Goal: Information Seeking & Learning: Learn about a topic

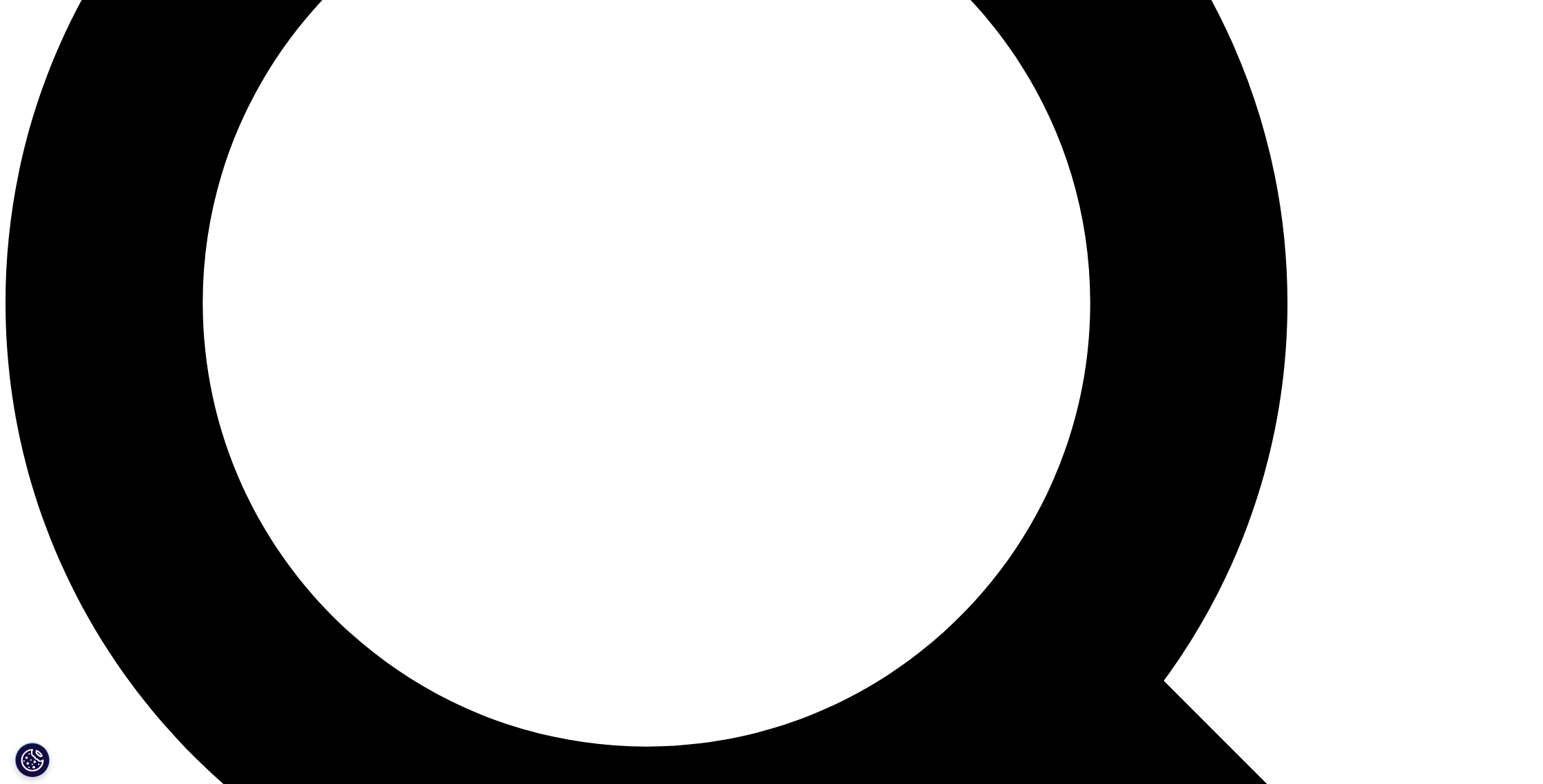
scroll to position [1894, 0]
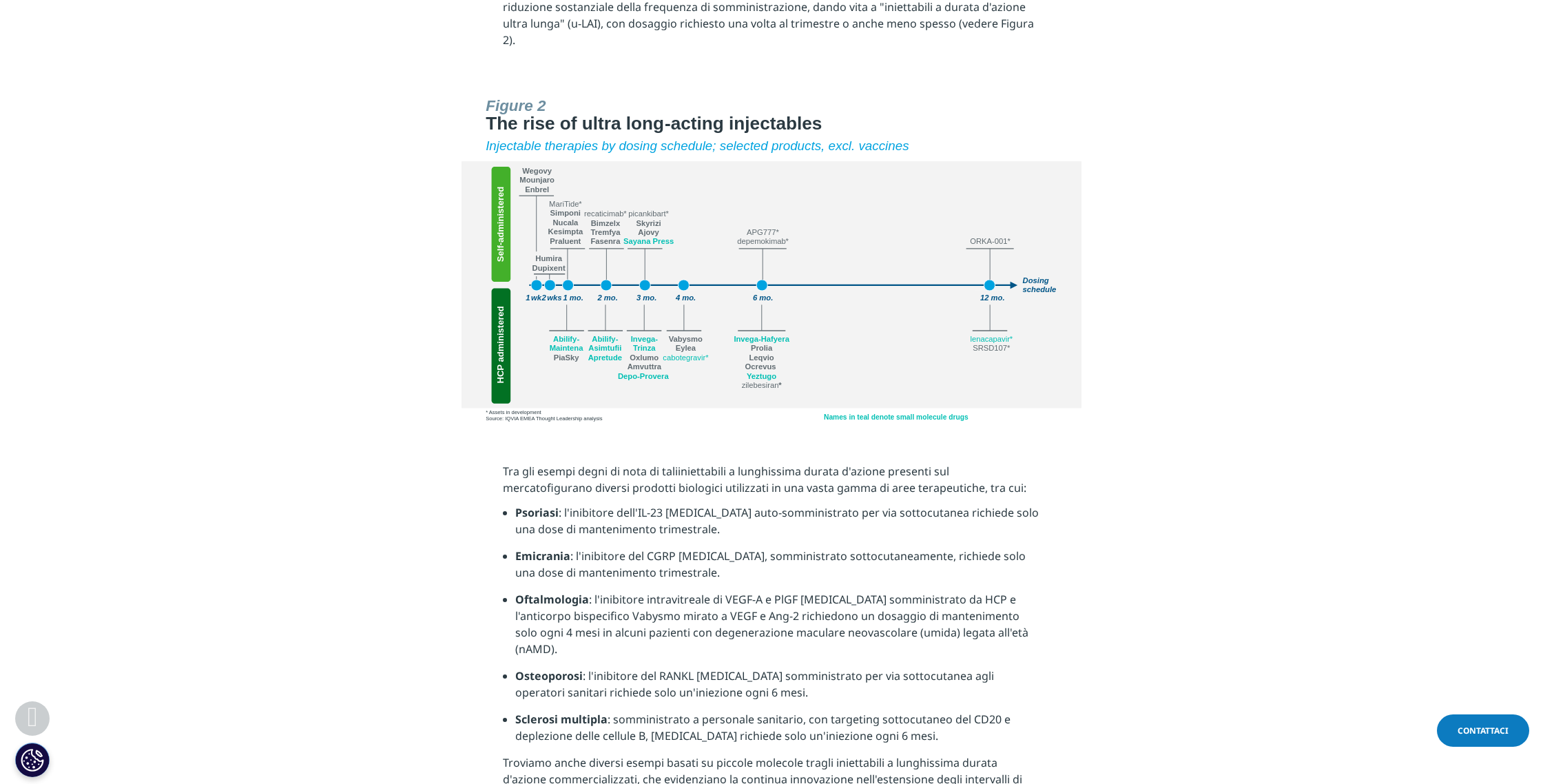
scroll to position [2142, 0]
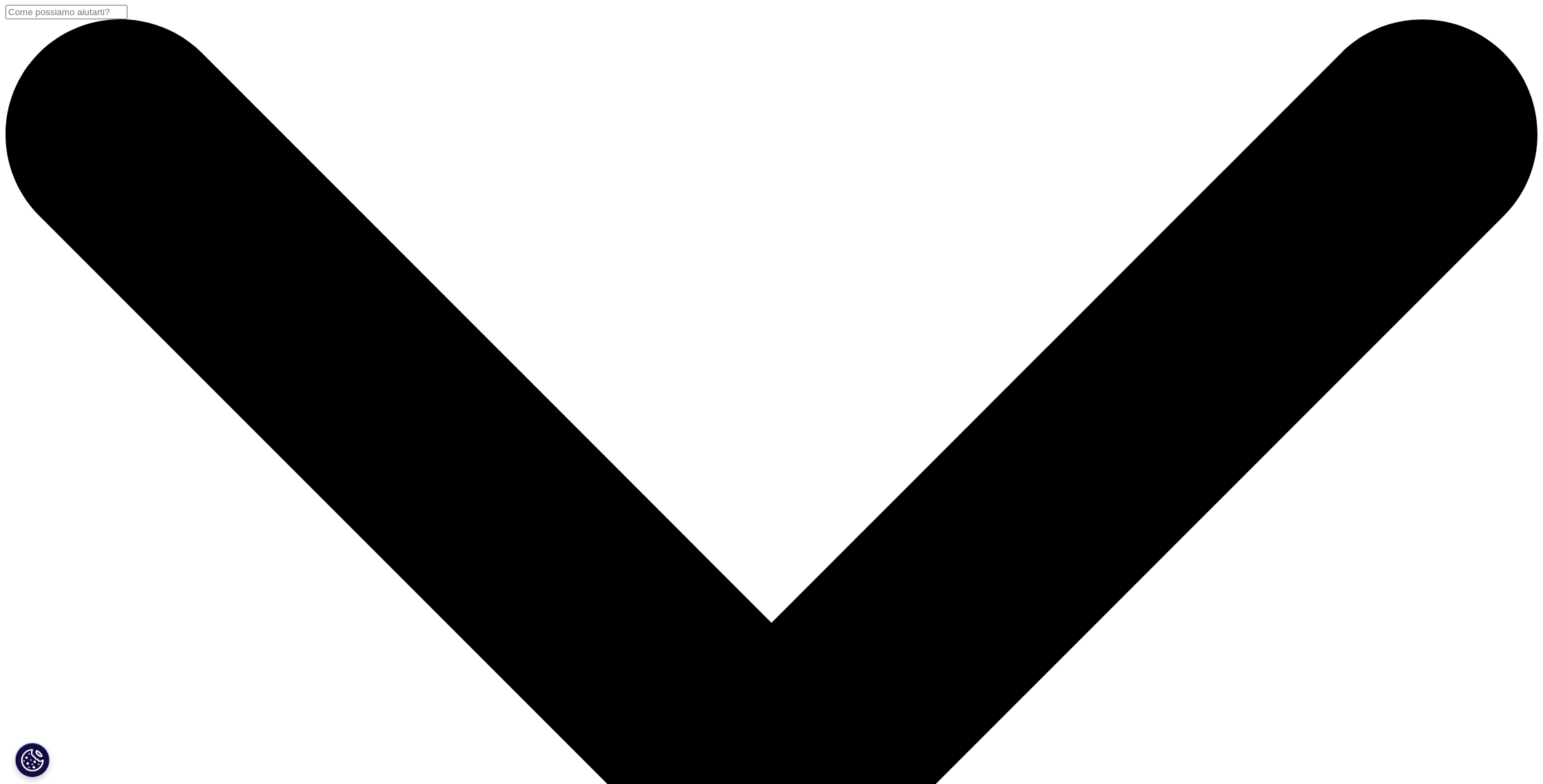
scroll to position [19, 0]
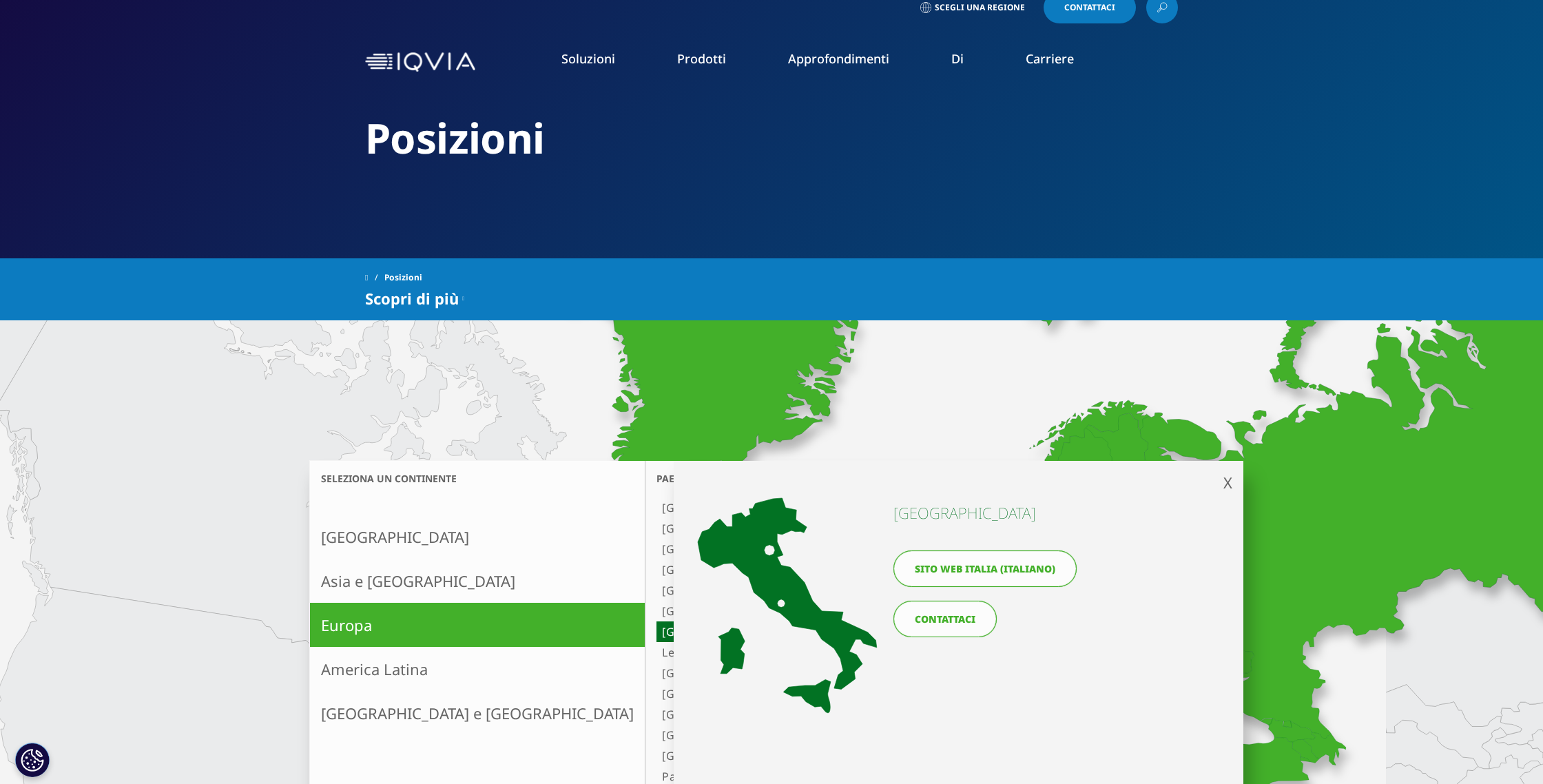
click at [947, 573] on font "Sito web Italia (Italiano)" at bounding box center [985, 569] width 141 height 13
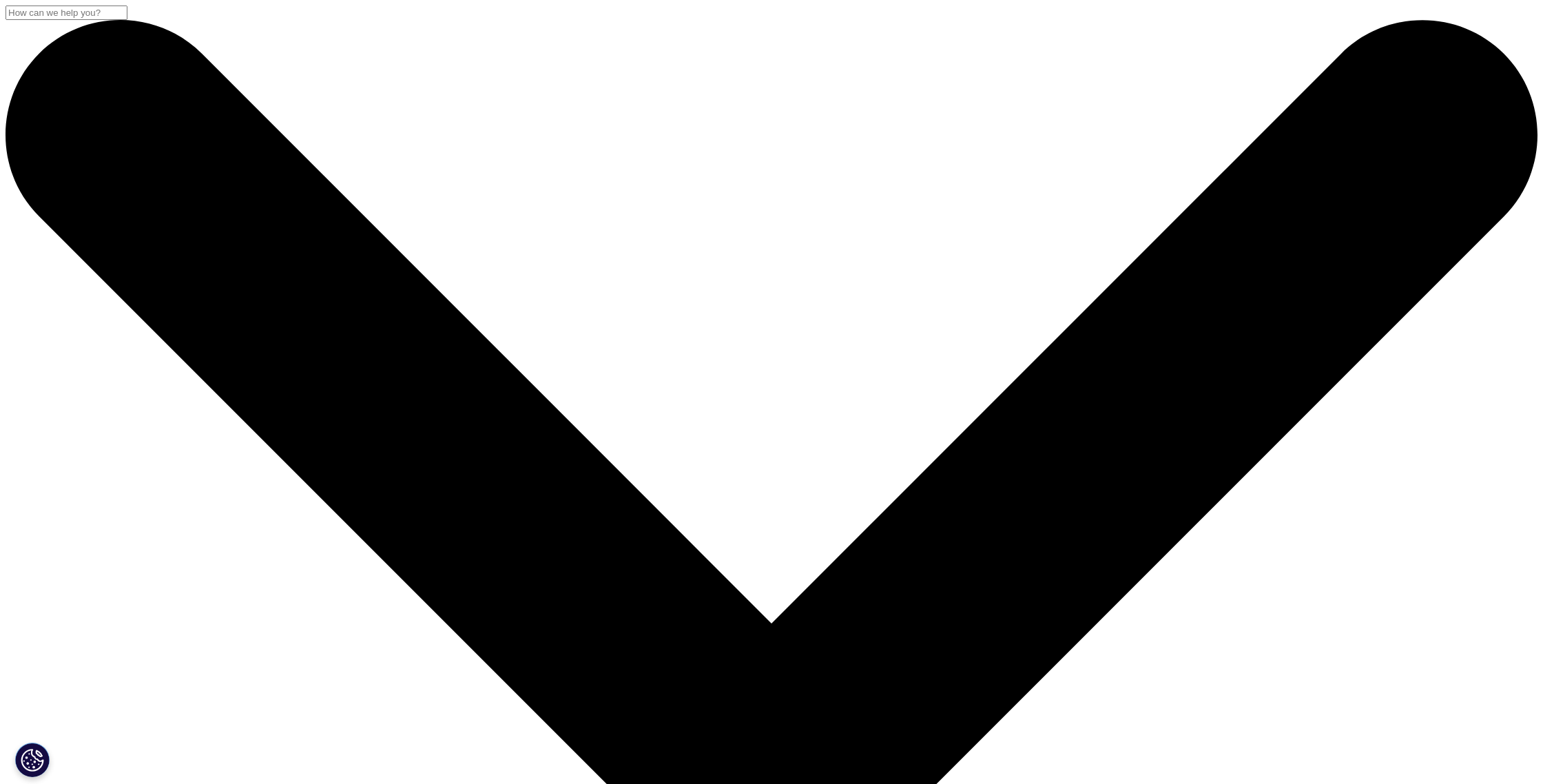
click at [127, 20] on input "Cerca" at bounding box center [66, 13] width 122 height 15
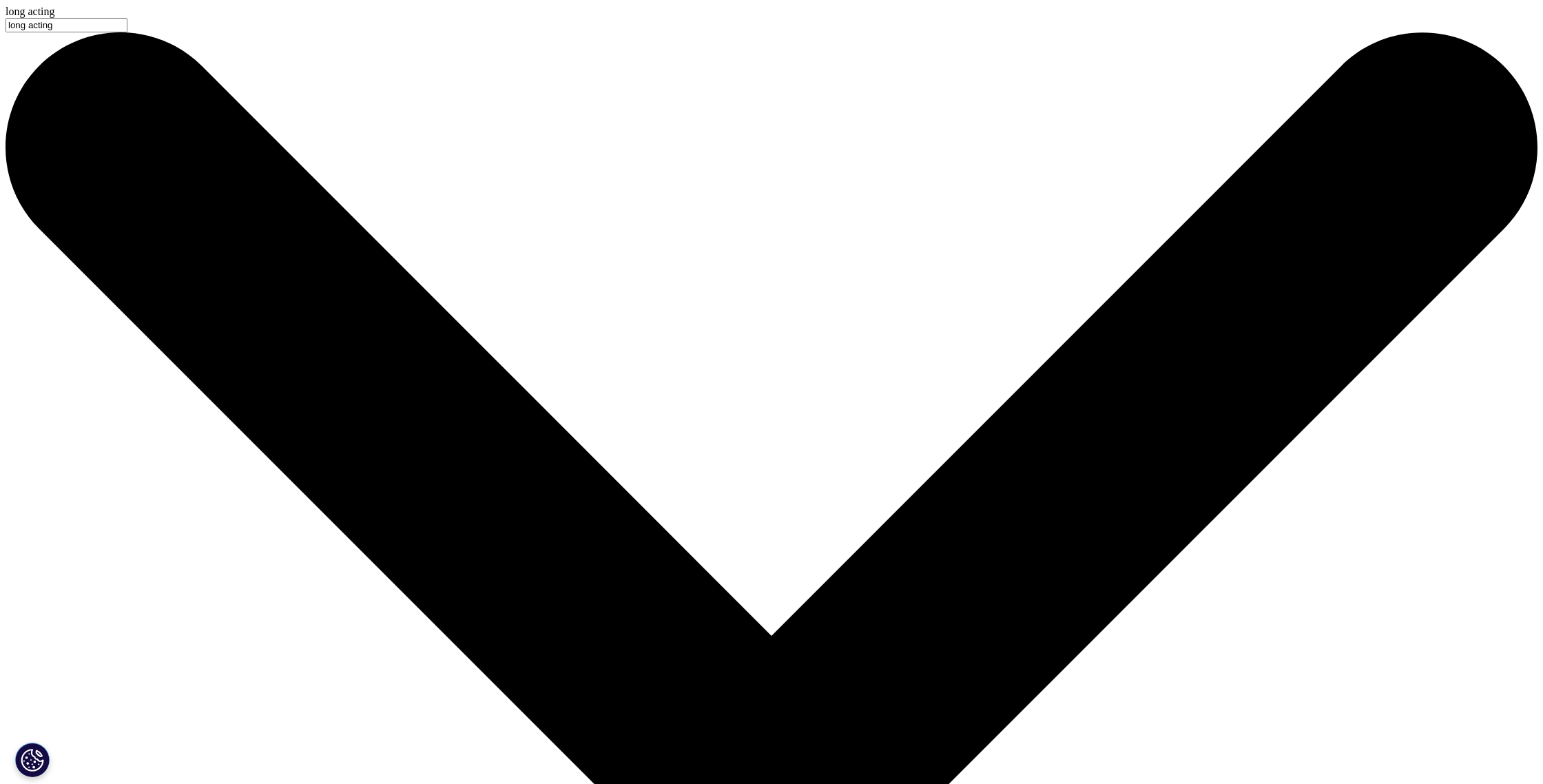
type input "long acting"
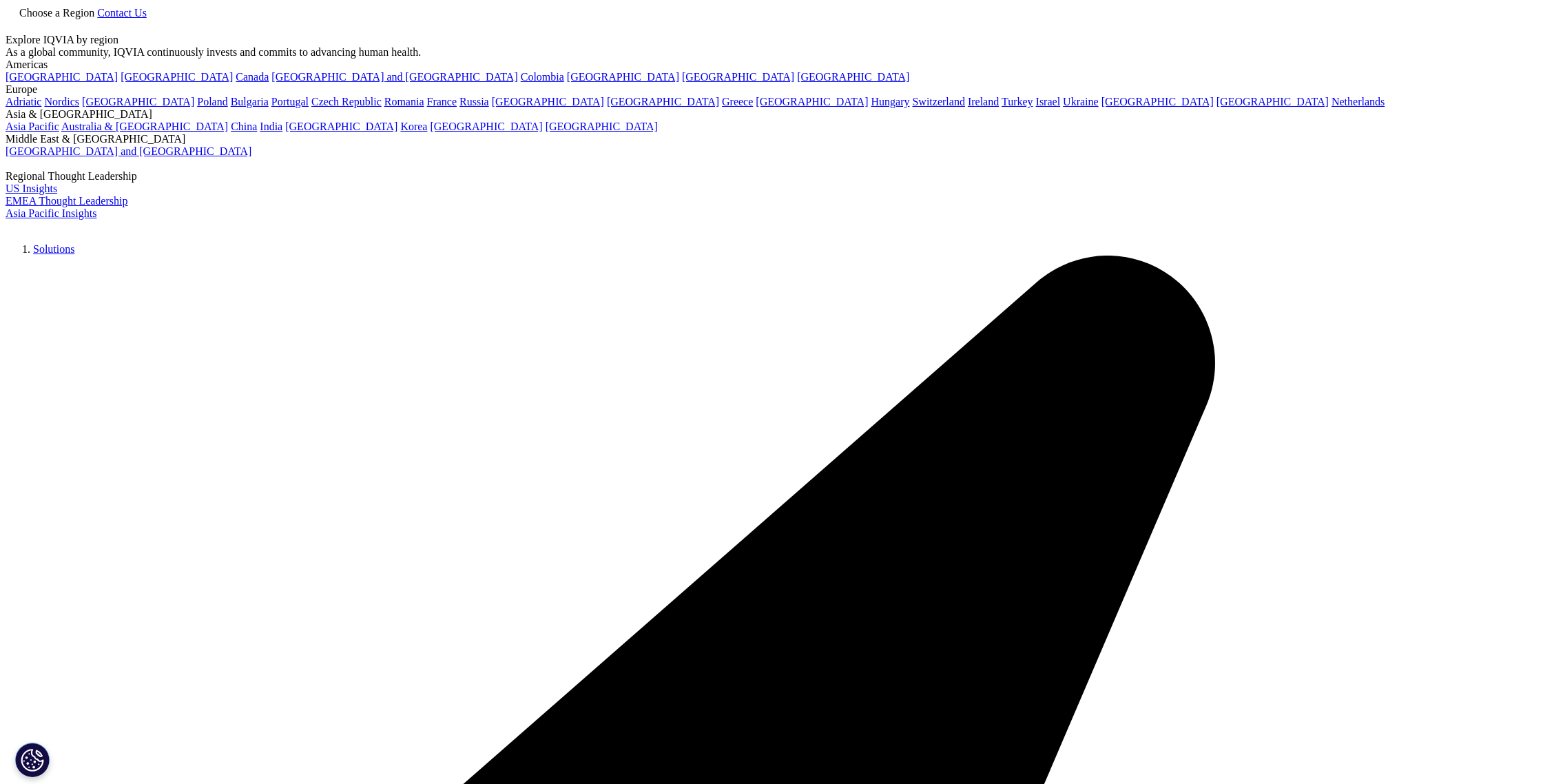
type input "long acting"
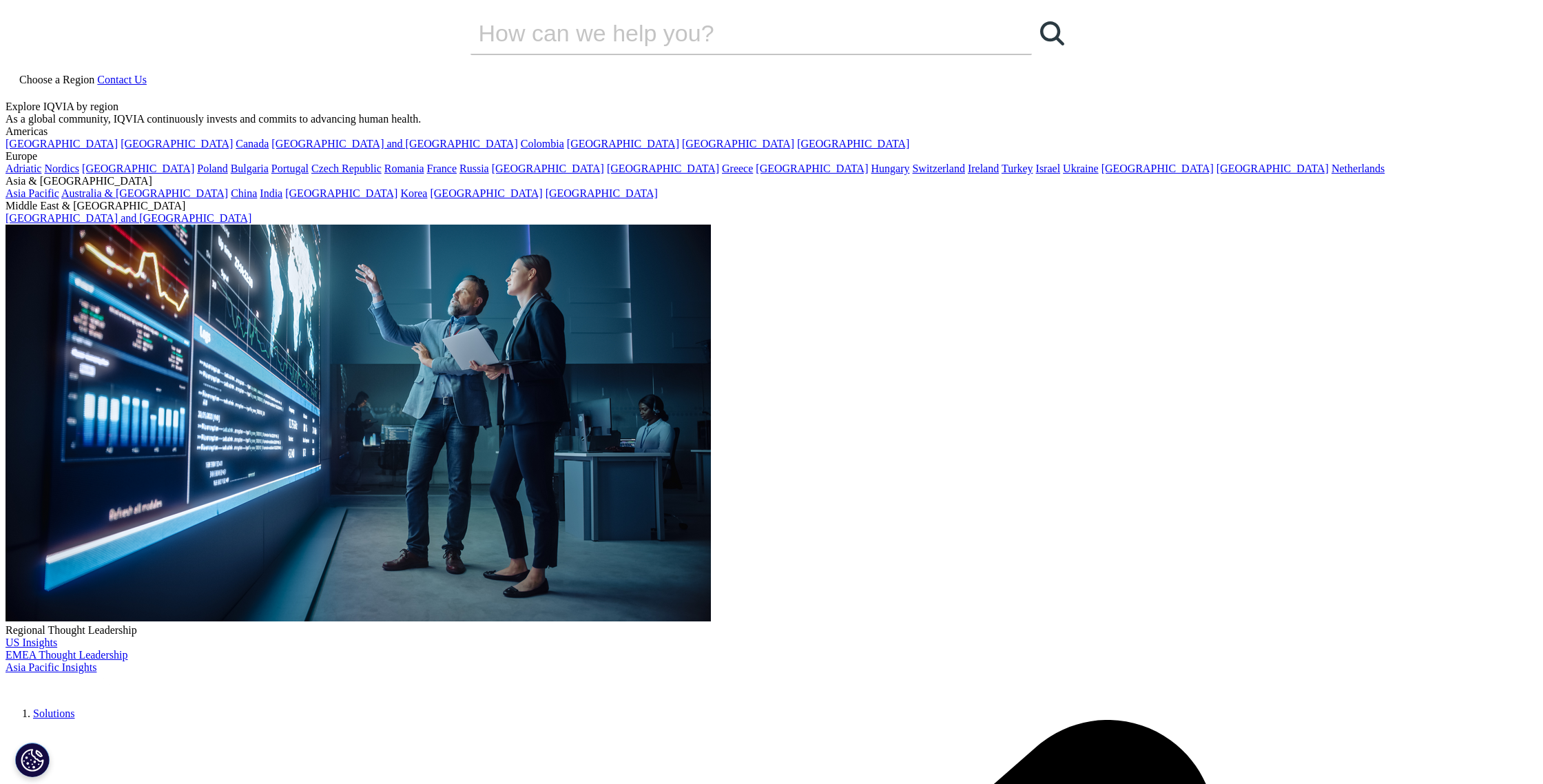
type input "long-acting"
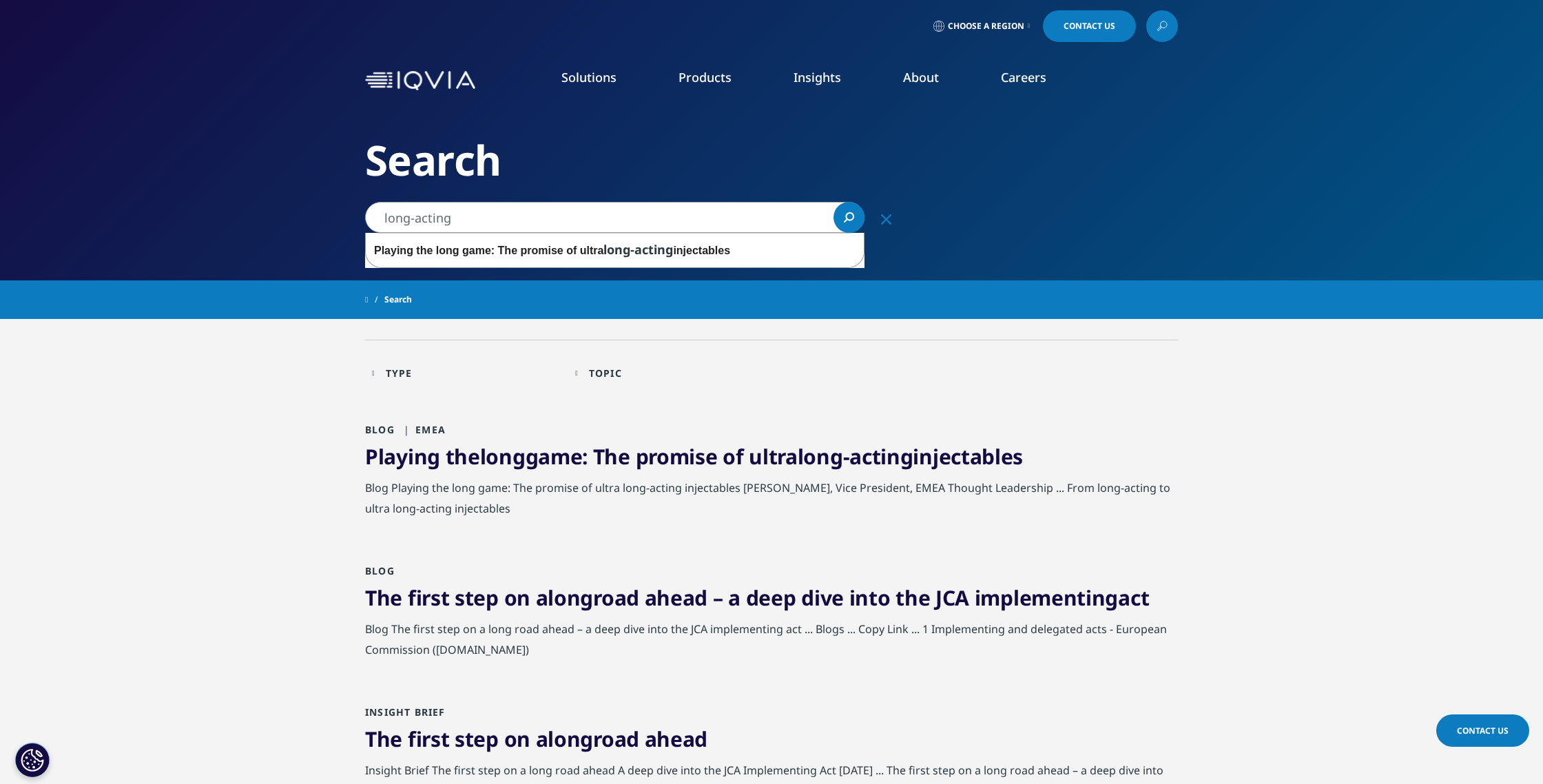
click at [848, 219] on icon "Search" at bounding box center [850, 216] width 9 height 9
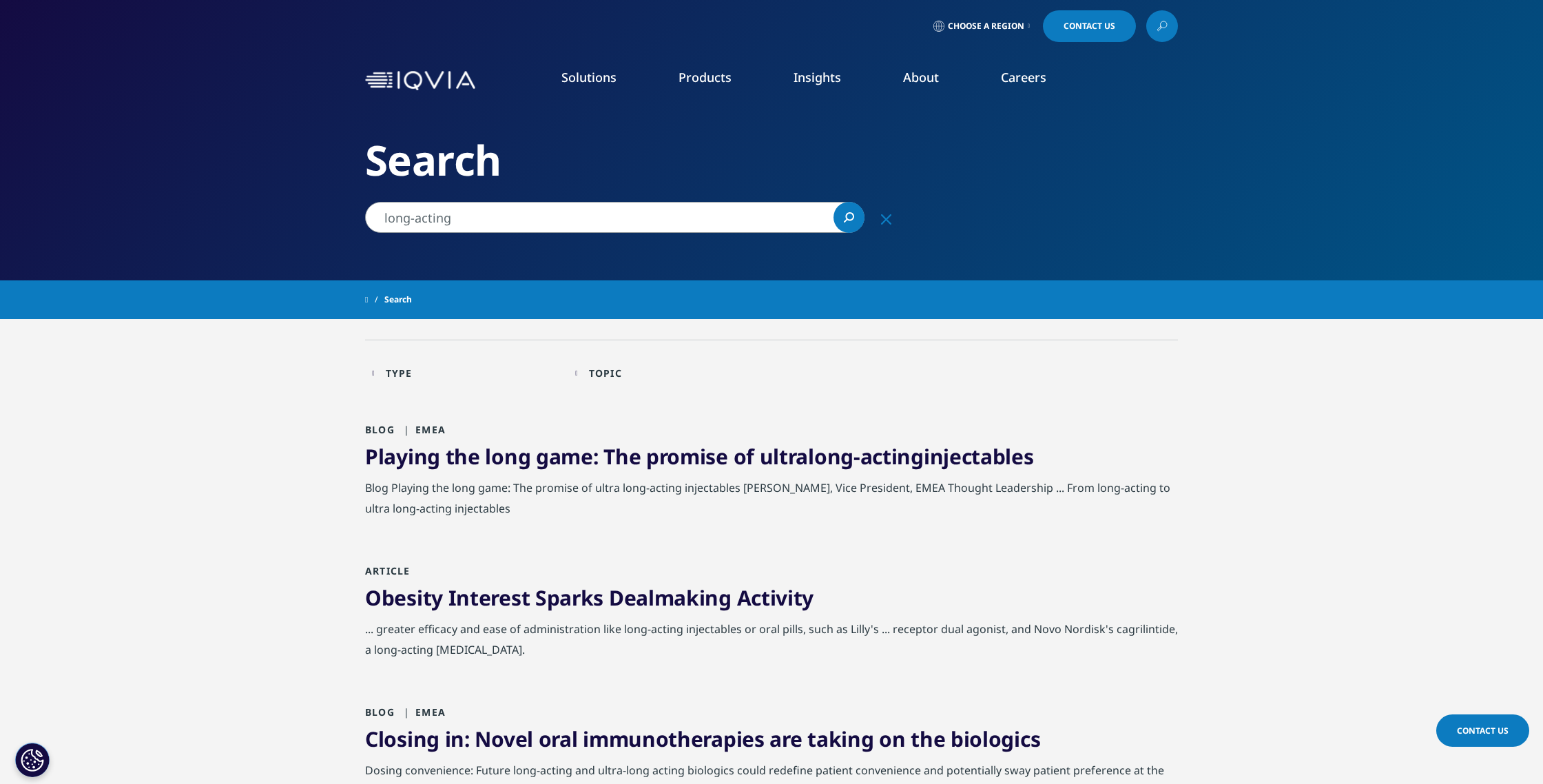
click at [785, 455] on link "Playing the long game: The promise of ultra long-acting injectables" at bounding box center [699, 456] width 669 height 28
click at [790, 461] on link "Playing the long game: The promise of ultra long-acting injectables" at bounding box center [699, 456] width 669 height 28
drag, startPoint x: 790, startPoint y: 461, endPoint x: 290, endPoint y: 3, distance: 678.1
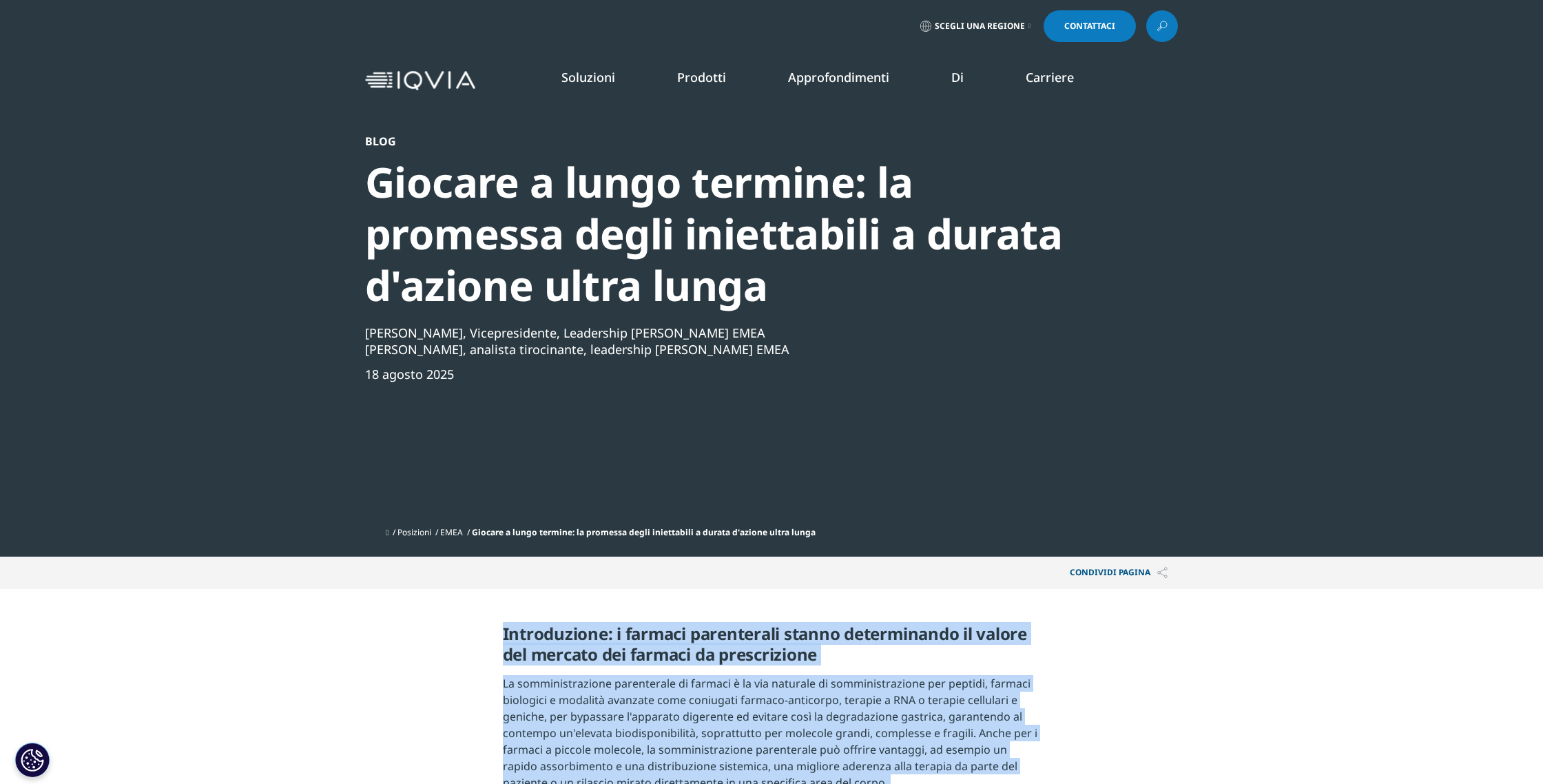
drag, startPoint x: 1014, startPoint y: 525, endPoint x: 509, endPoint y: 617, distance: 513.3
copy div "Loremipsumdo: s ametcon adipiscinge seddoe temporincidi ut labore etd magnaal e…"
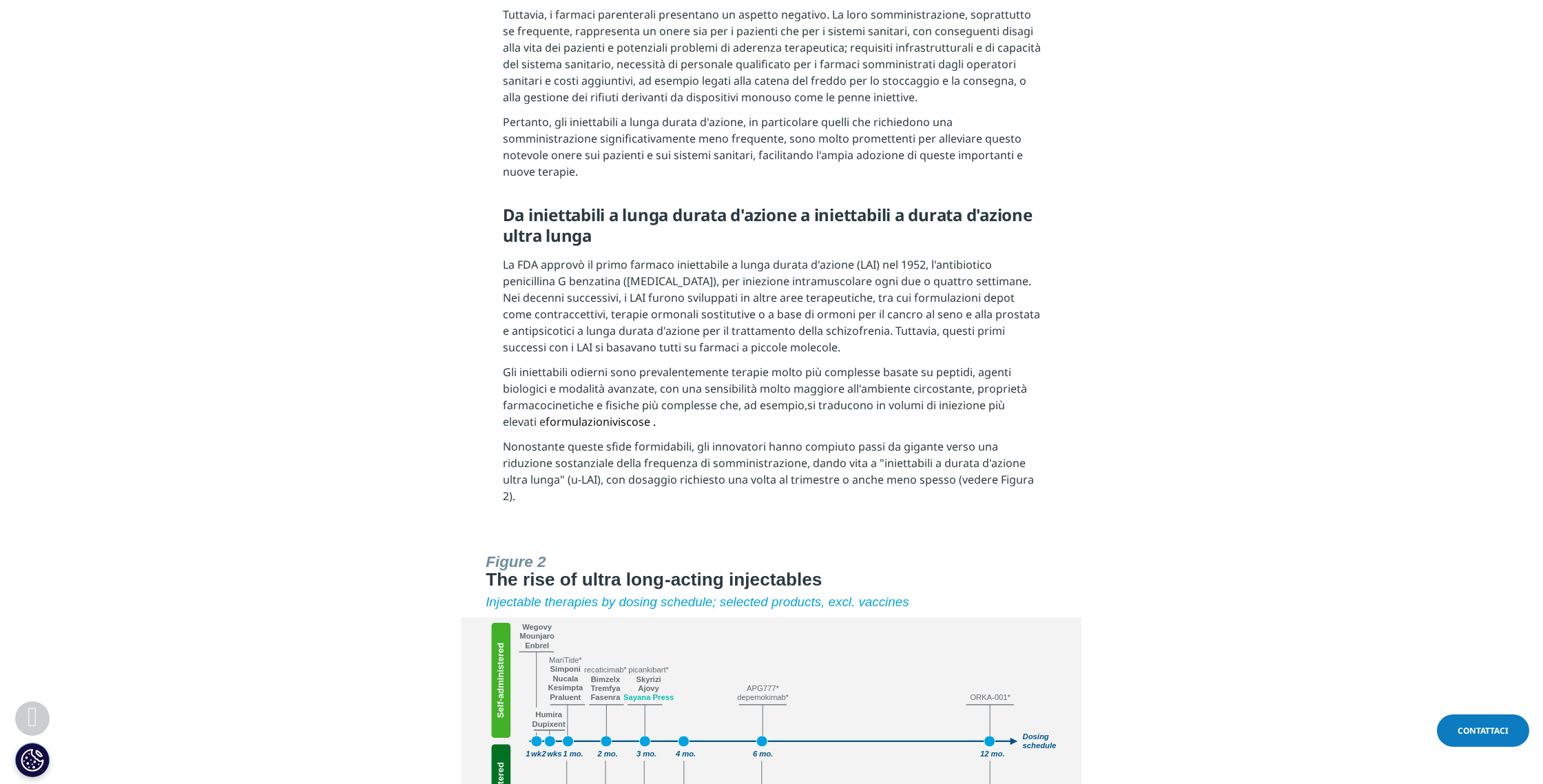
scroll to position [1639, 0]
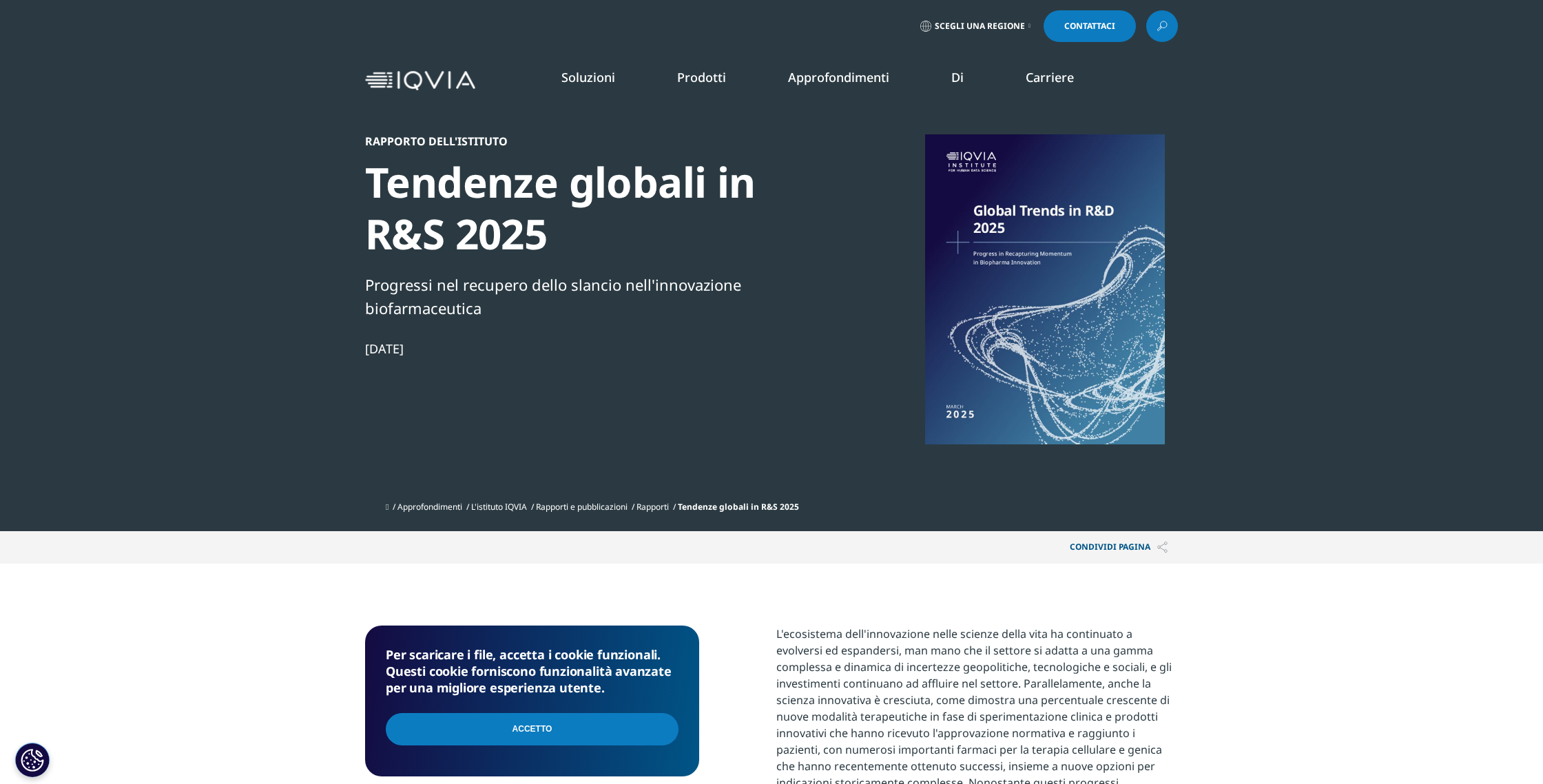
scroll to position [485, 813]
